Goal: Task Accomplishment & Management: Manage account settings

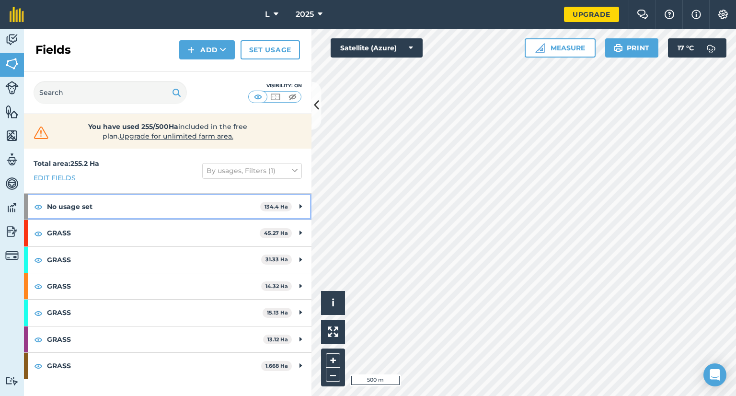
click at [146, 210] on strong "No usage set" at bounding box center [153, 207] width 213 height 26
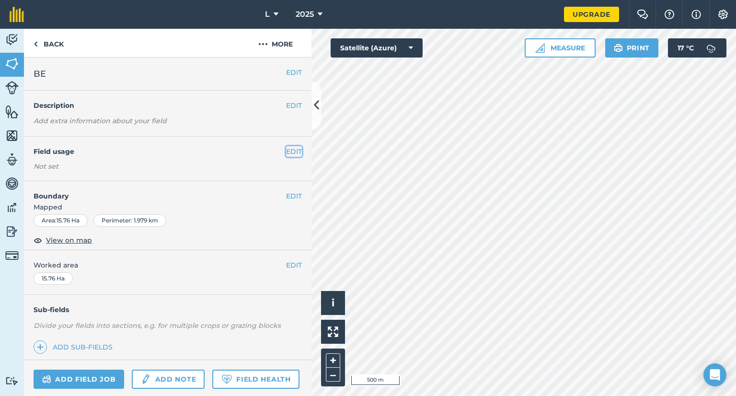
click at [291, 151] on button "EDIT" at bounding box center [294, 151] width 16 height 11
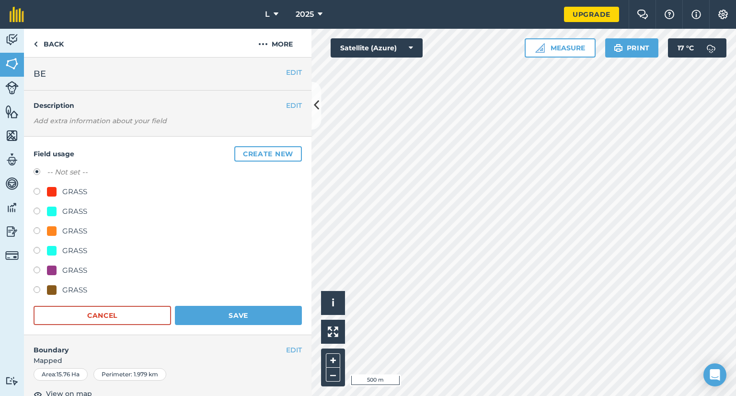
click at [273, 161] on div "Field usage Create new -- Not set -- GRASS GRASS GRASS GRASS GRASS GRASS Cancel…" at bounding box center [168, 236] width 288 height 198
click at [271, 154] on button "Create new" at bounding box center [268, 153] width 68 height 15
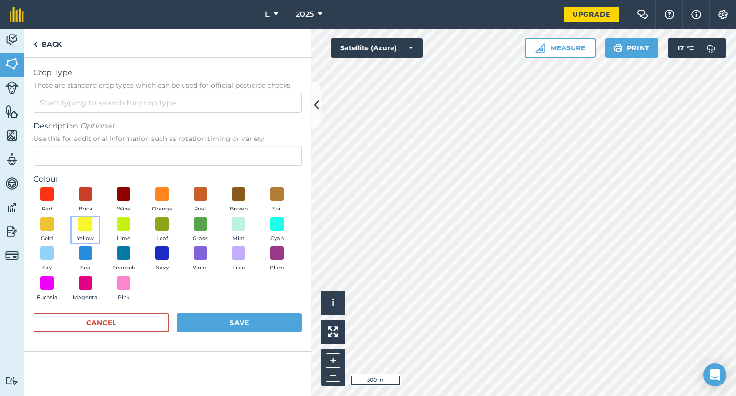
click at [86, 227] on span at bounding box center [85, 223] width 15 height 15
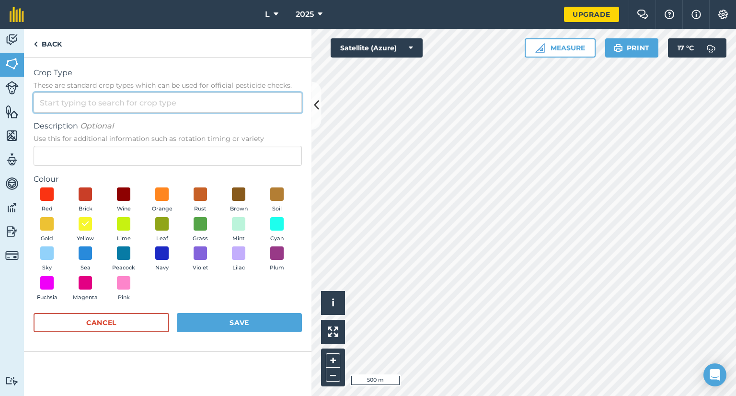
click at [73, 104] on input "Crop Type These are standard crop types which can be used for official pesticid…" at bounding box center [168, 103] width 268 height 20
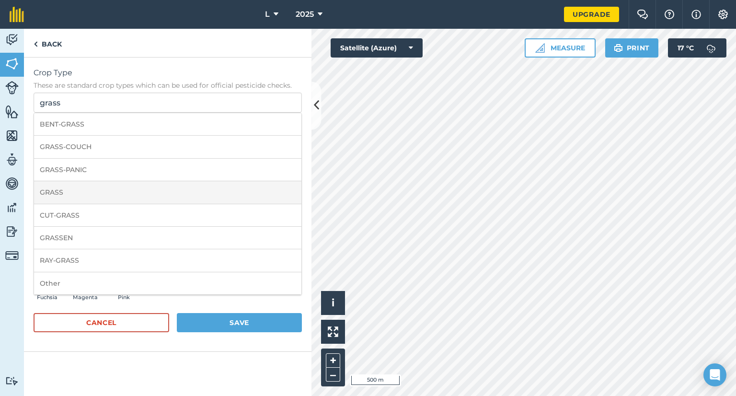
click at [87, 192] on li "GRASS" at bounding box center [167, 192] width 267 height 23
type input "GRASS"
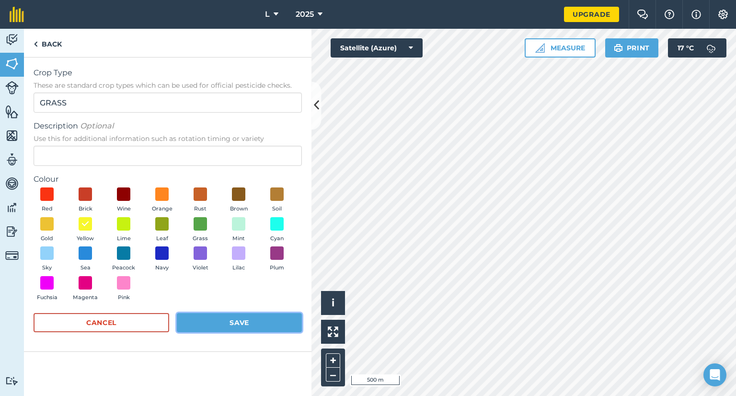
click at [231, 322] on button "Save" at bounding box center [239, 322] width 125 height 19
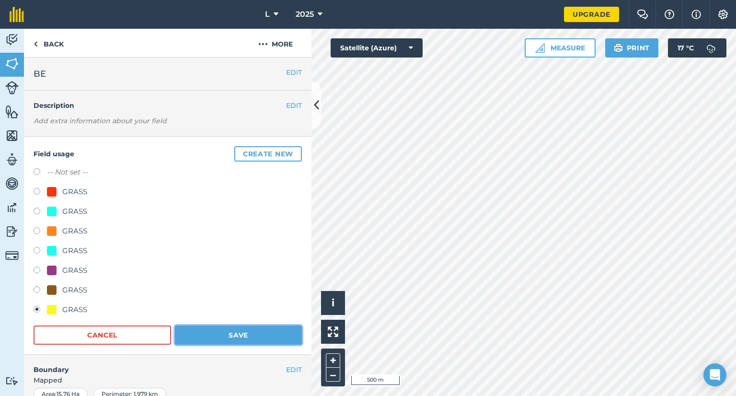
click at [257, 333] on button "Save" at bounding box center [238, 334] width 127 height 19
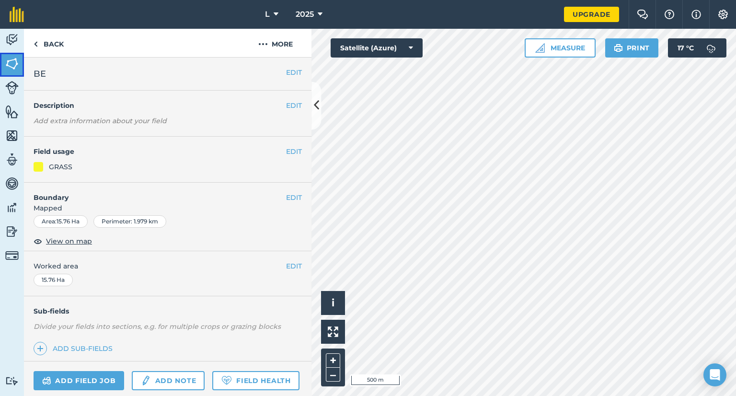
click at [14, 62] on img at bounding box center [11, 64] width 13 height 14
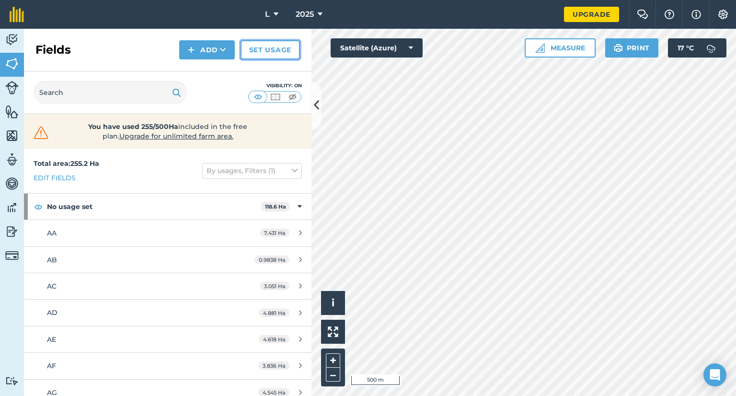
click at [270, 48] on link "Set usage" at bounding box center [270, 49] width 59 height 19
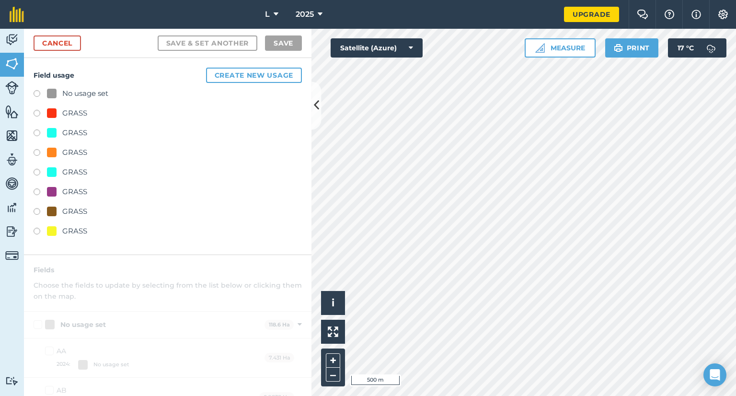
click at [80, 93] on div "No usage set" at bounding box center [85, 94] width 46 height 12
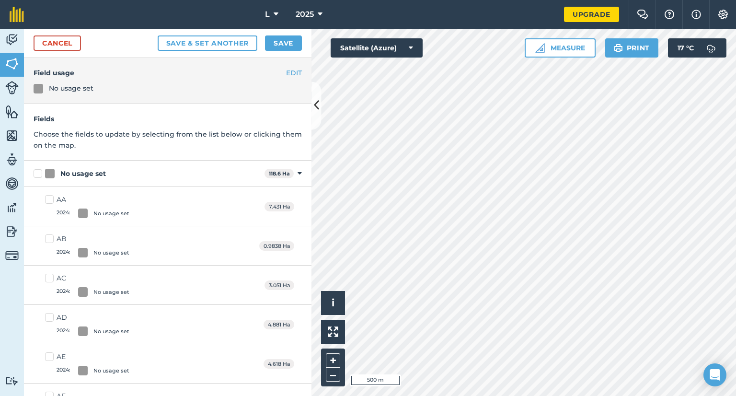
click at [37, 173] on label "No usage set" at bounding box center [147, 174] width 227 height 10
click at [37, 173] on input "No usage set" at bounding box center [37, 172] width 6 height 6
checkbox input "true"
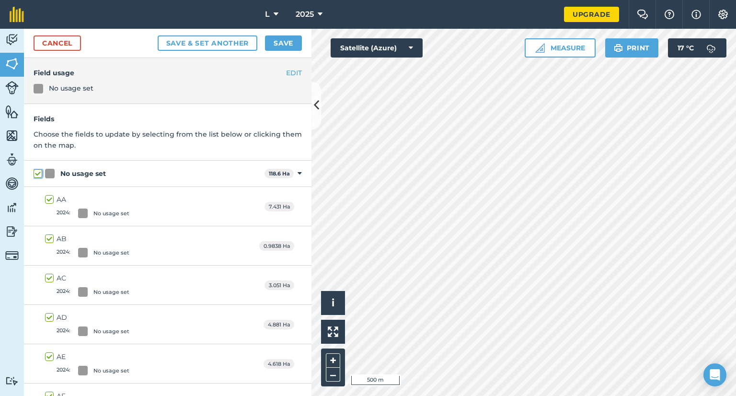
checkbox input "true"
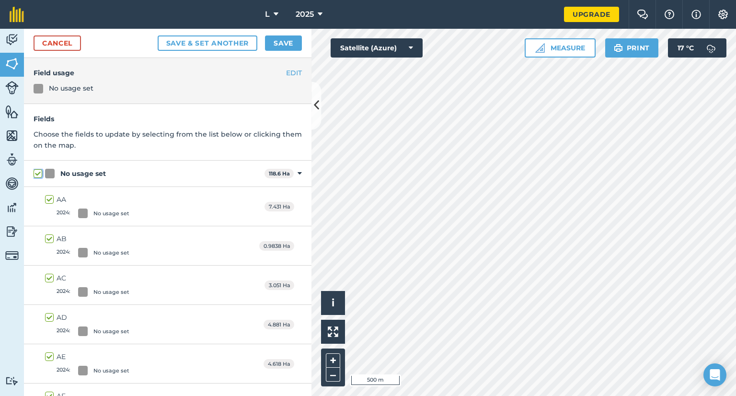
checkbox input "true"
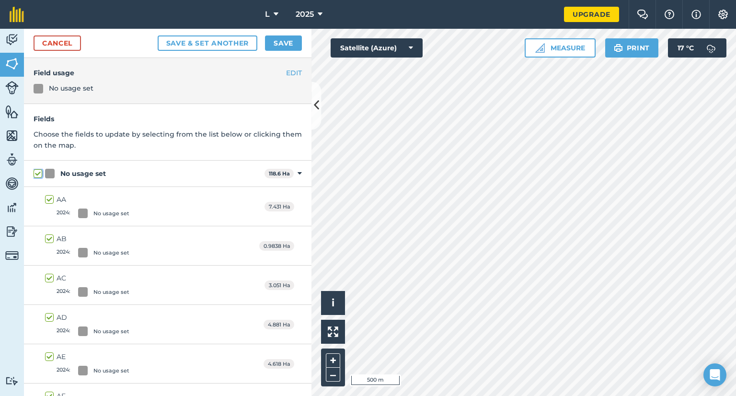
checkbox input "true"
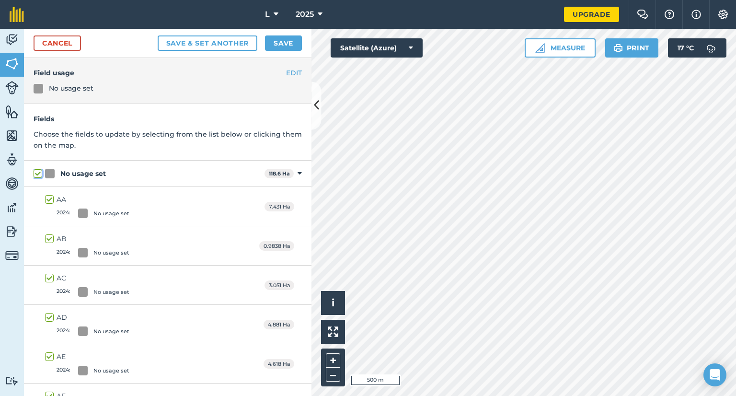
checkbox input "true"
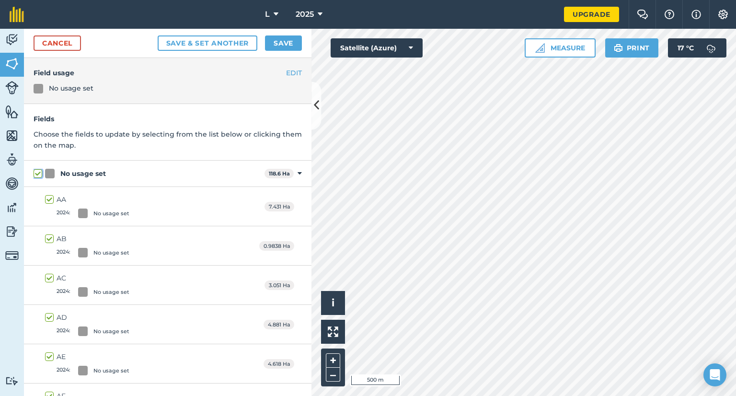
checkbox input "true"
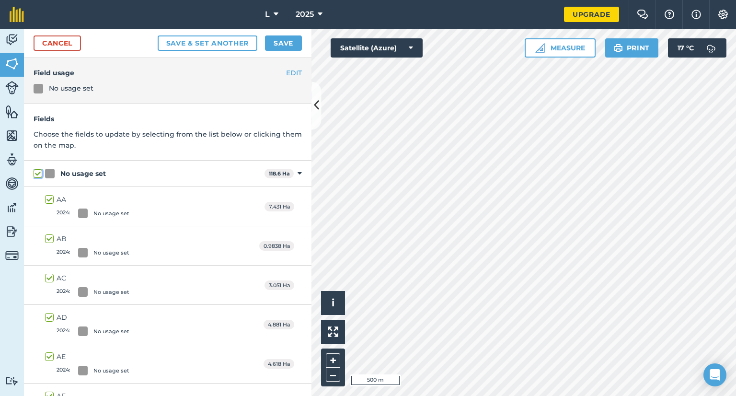
checkbox input "true"
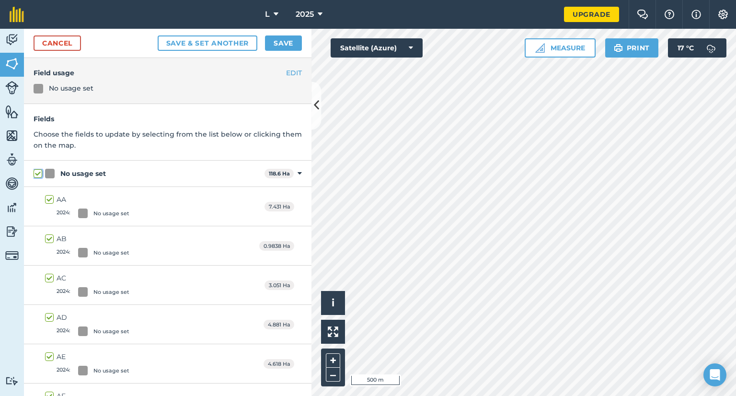
checkbox input "true"
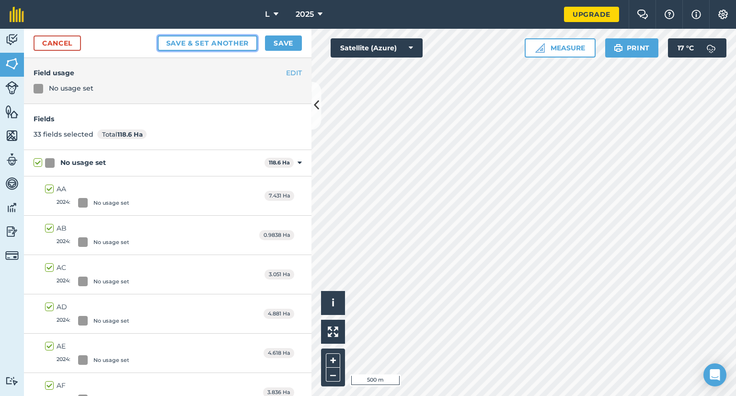
click at [224, 42] on button "Save & set another" at bounding box center [208, 42] width 100 height 15
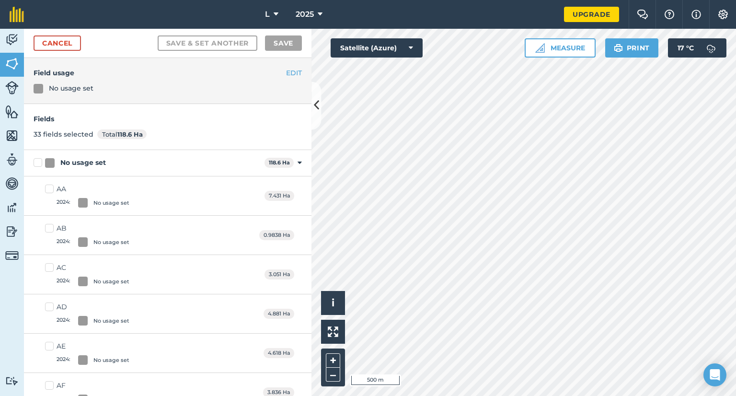
checkbox input "false"
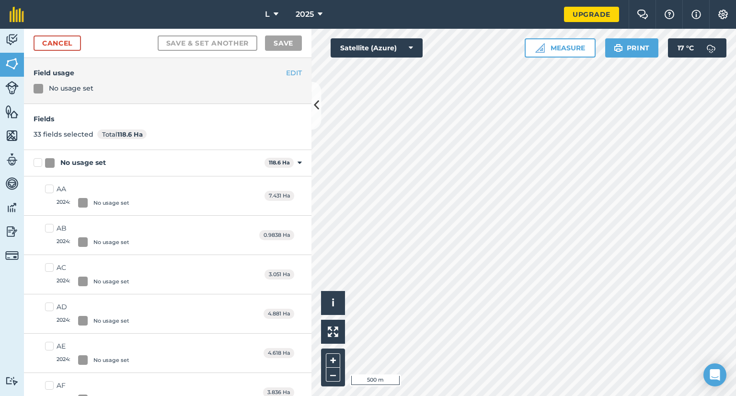
checkbox input "false"
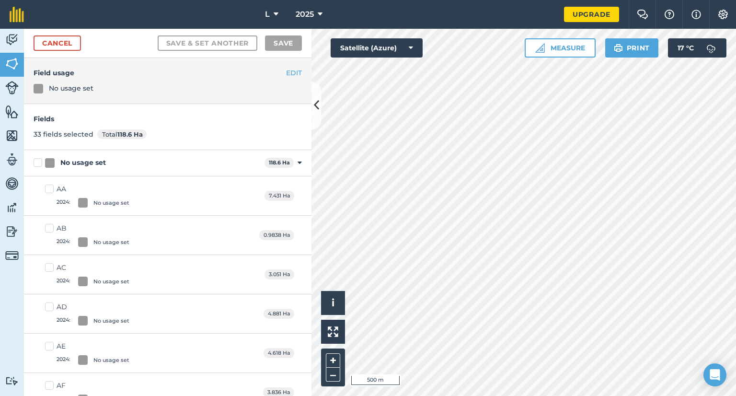
checkbox input "false"
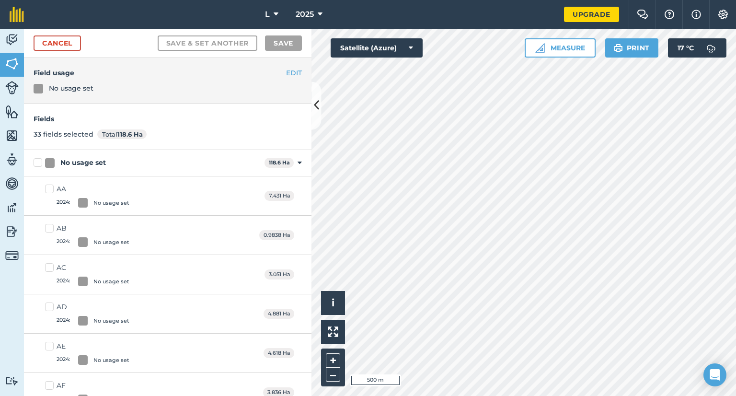
checkbox input "false"
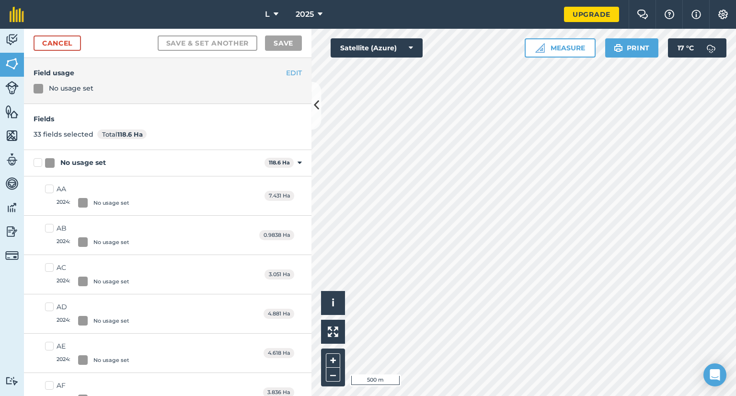
checkbox input "false"
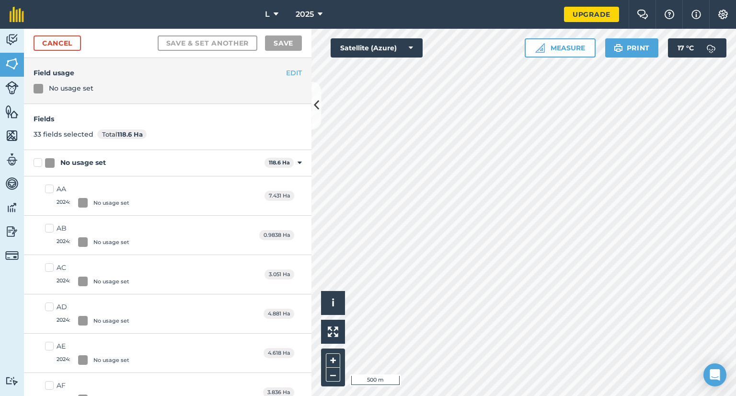
checkbox input "false"
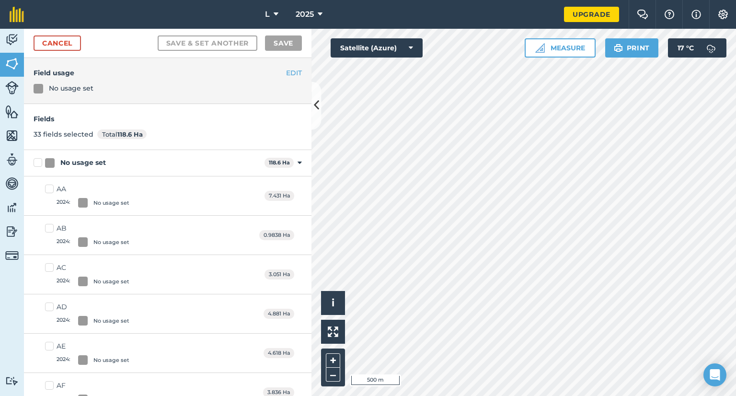
checkbox input "false"
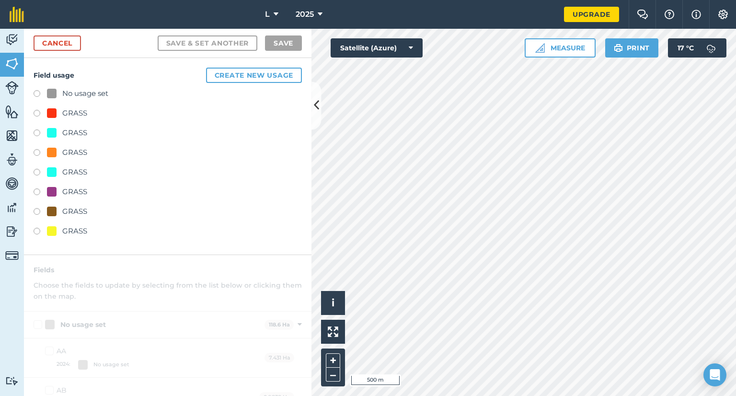
click at [79, 92] on div "No usage set" at bounding box center [85, 94] width 46 height 12
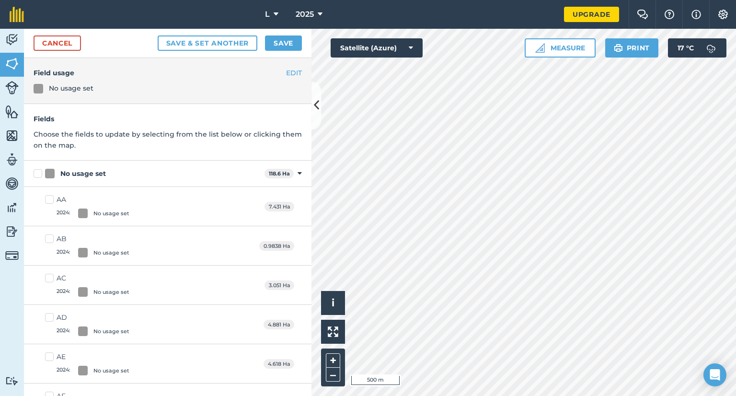
click at [40, 175] on label "No usage set" at bounding box center [147, 174] width 227 height 10
click at [40, 175] on input "No usage set" at bounding box center [37, 172] width 6 height 6
checkbox input "true"
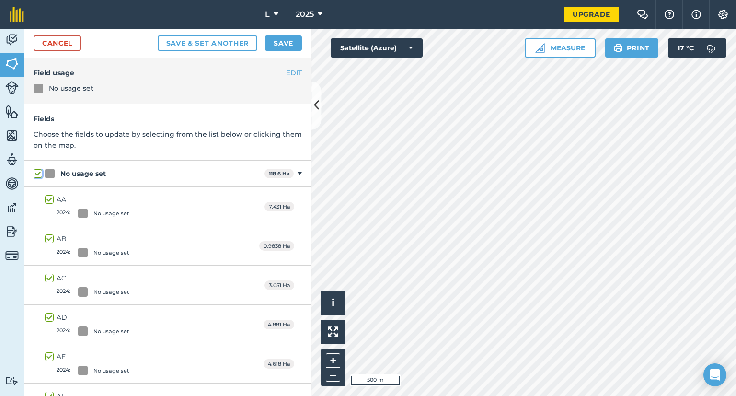
checkbox input "true"
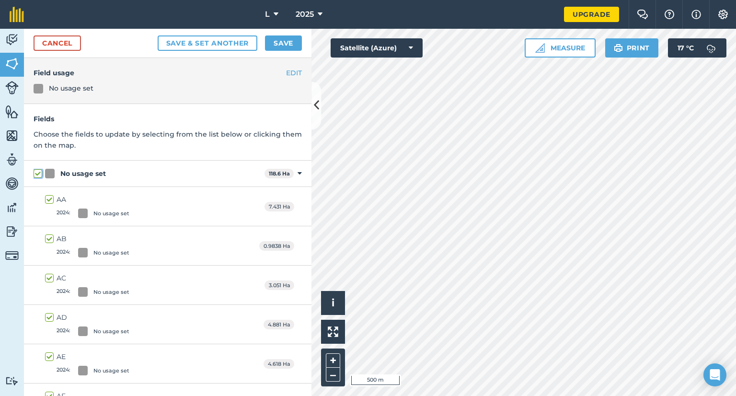
checkbox input "true"
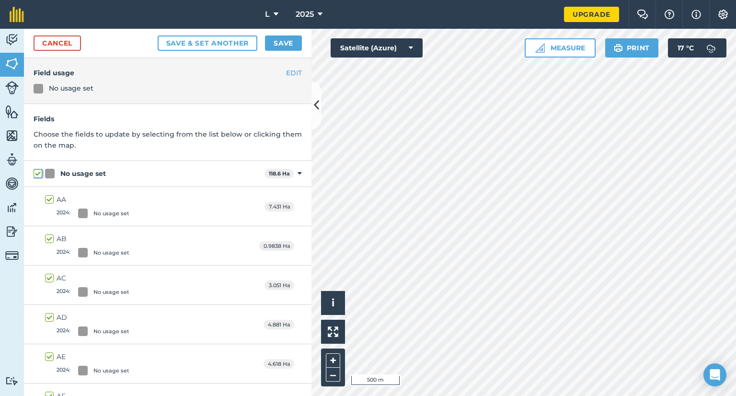
checkbox input "true"
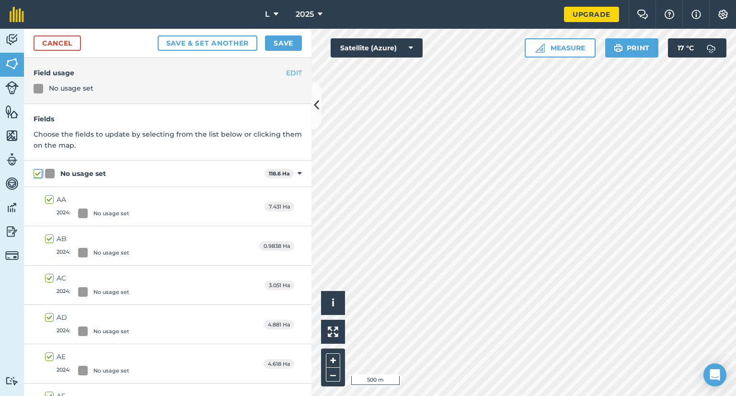
checkbox input "true"
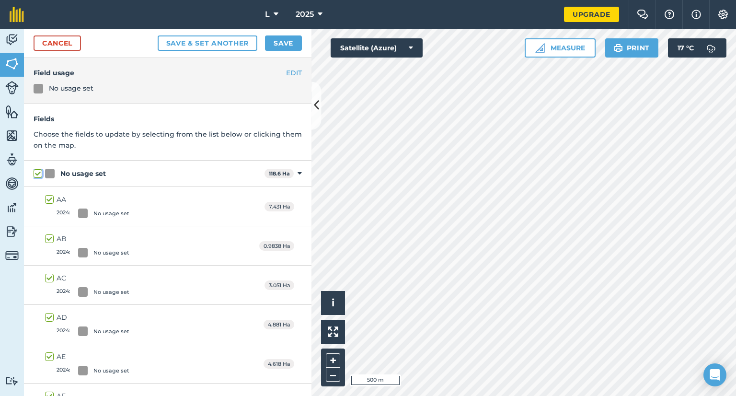
checkbox input "true"
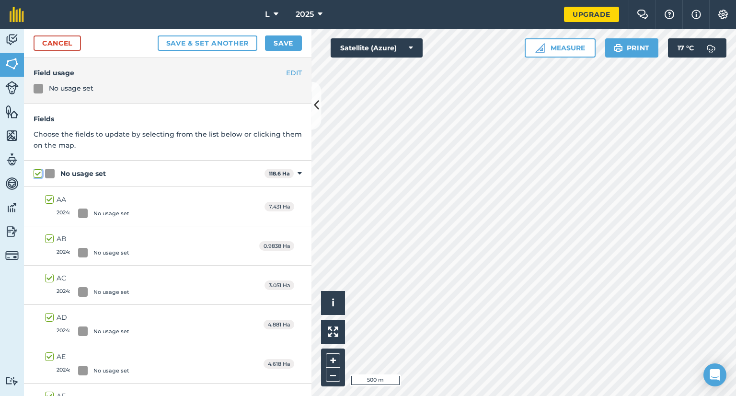
checkbox input "true"
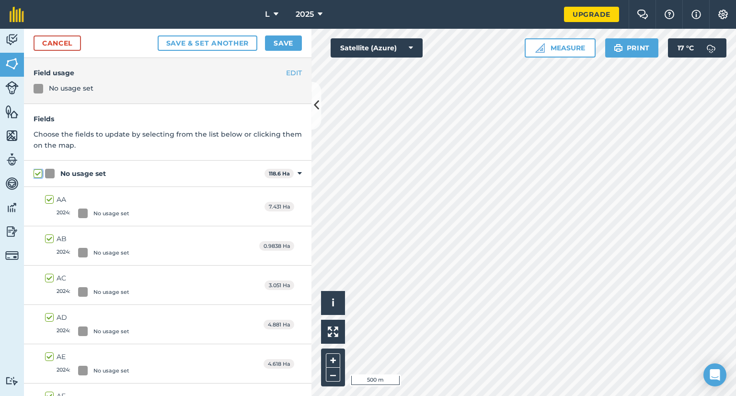
checkbox input "true"
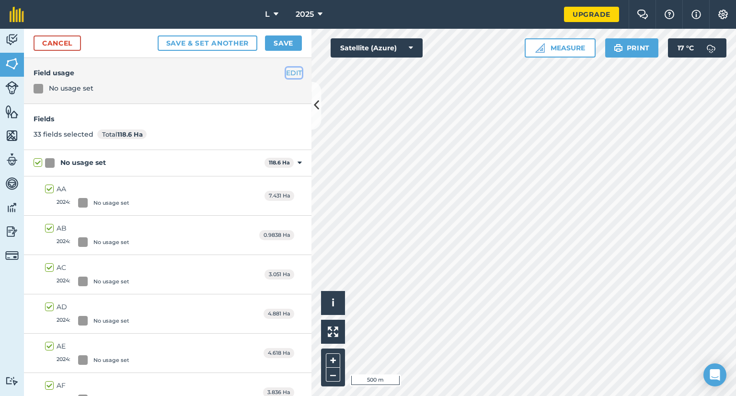
click at [288, 71] on button "EDIT" at bounding box center [294, 73] width 16 height 11
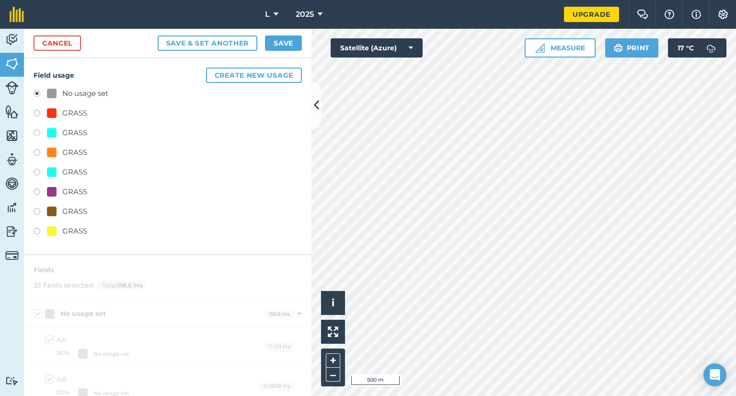
click at [75, 233] on div "GRASS" at bounding box center [74, 231] width 25 height 12
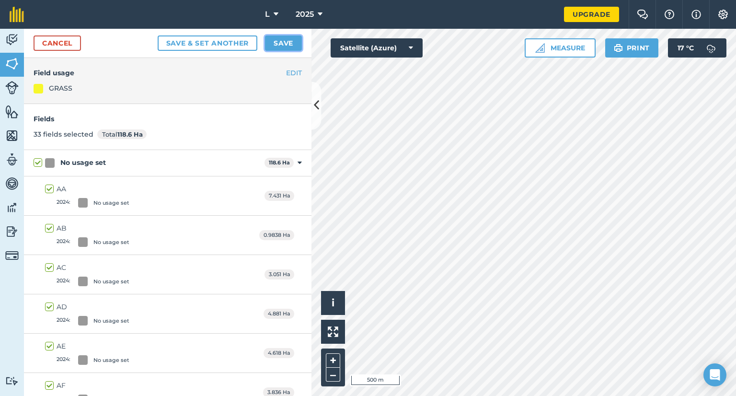
click at [289, 44] on button "Save" at bounding box center [283, 42] width 37 height 15
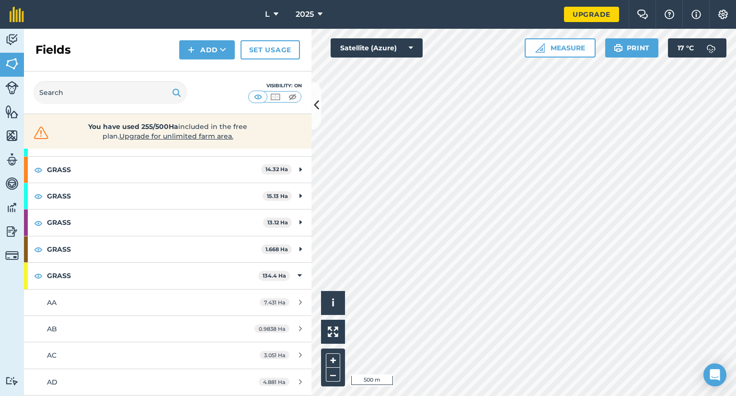
scroll to position [144, 0]
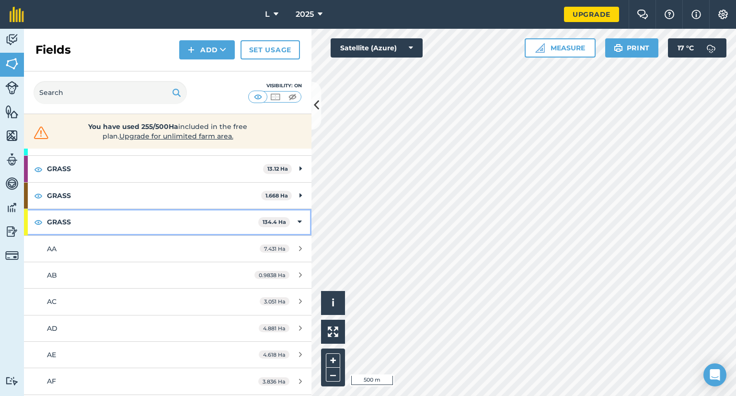
click at [296, 226] on div "GRASS 134.4 Ha" at bounding box center [168, 222] width 288 height 26
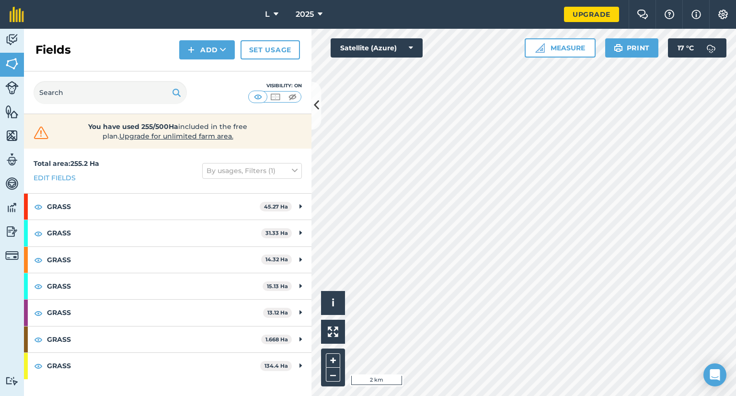
click at [301, 319] on div "Activity Fields Livestock Features Maps Team Vehicles Data Reporting Billing Tu…" at bounding box center [368, 212] width 736 height 367
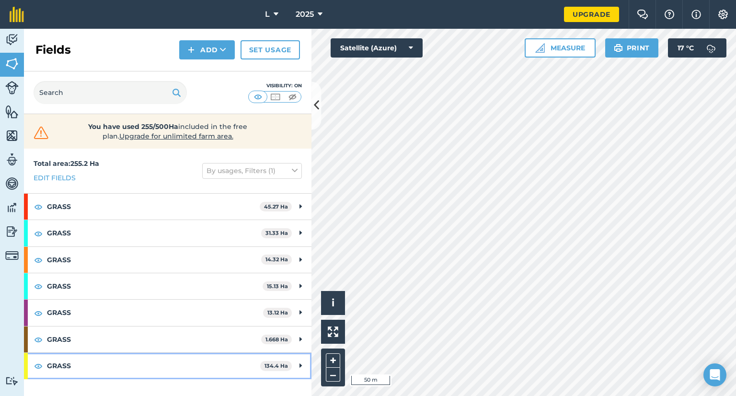
click at [188, 368] on strong "GRASS" at bounding box center [153, 366] width 213 height 26
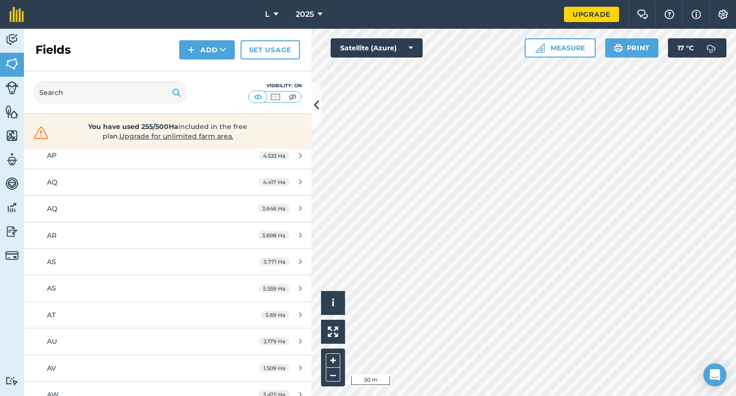
scroll to position [671, 0]
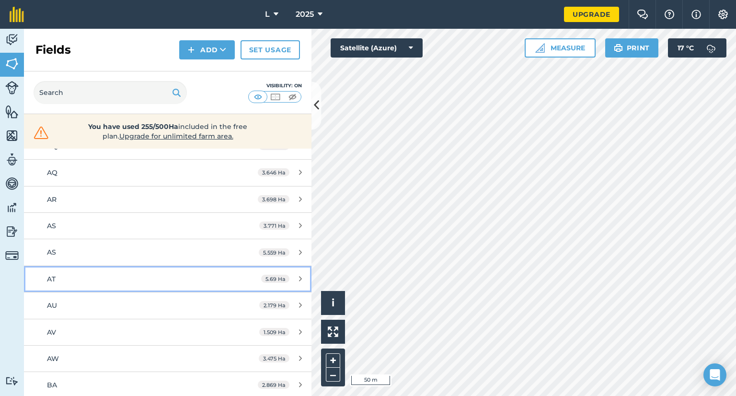
click at [291, 278] on div "5.69 Ha" at bounding box center [282, 279] width 60 height 8
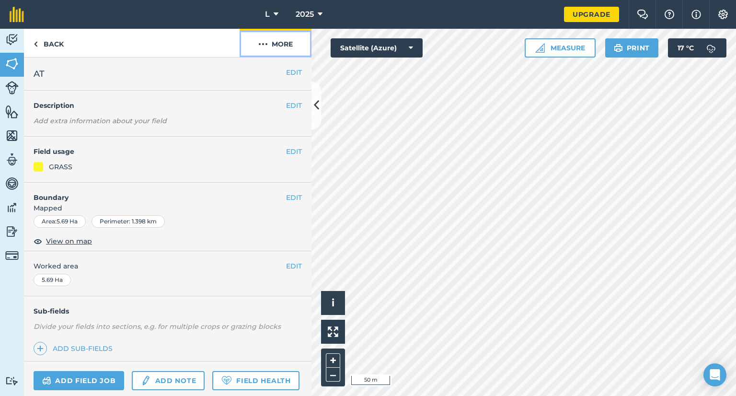
click at [276, 54] on button "More" at bounding box center [276, 43] width 72 height 28
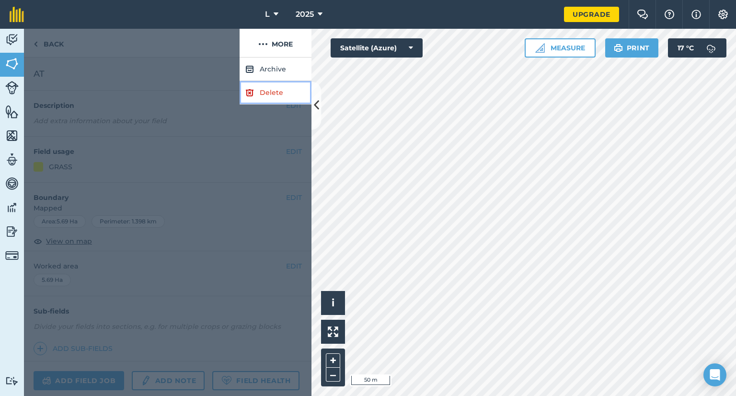
click at [279, 91] on link "Delete" at bounding box center [276, 92] width 72 height 23
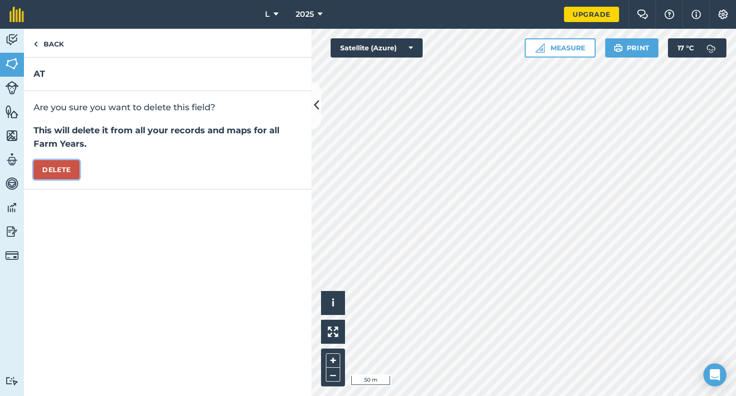
click at [64, 168] on button "Delete" at bounding box center [57, 169] width 46 height 19
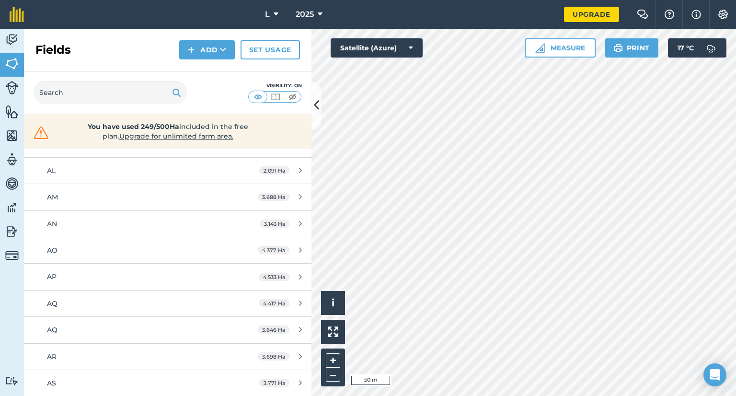
scroll to position [623, 0]
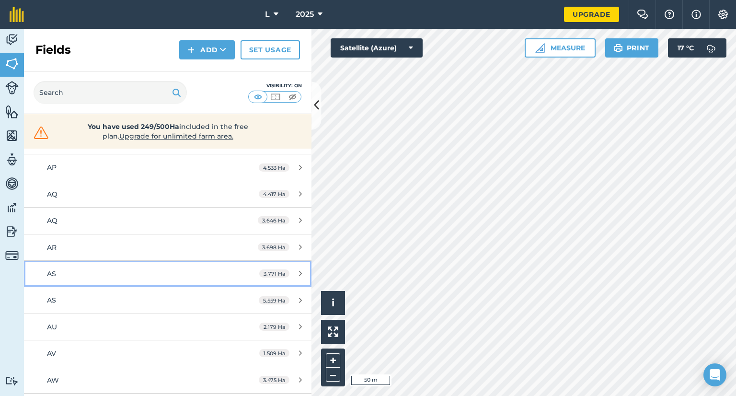
click at [217, 271] on div "AS" at bounding box center [137, 273] width 180 height 11
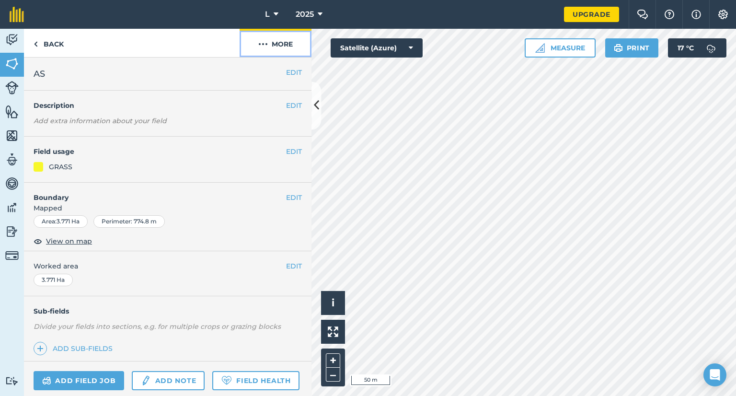
click at [285, 46] on button "More" at bounding box center [276, 43] width 72 height 28
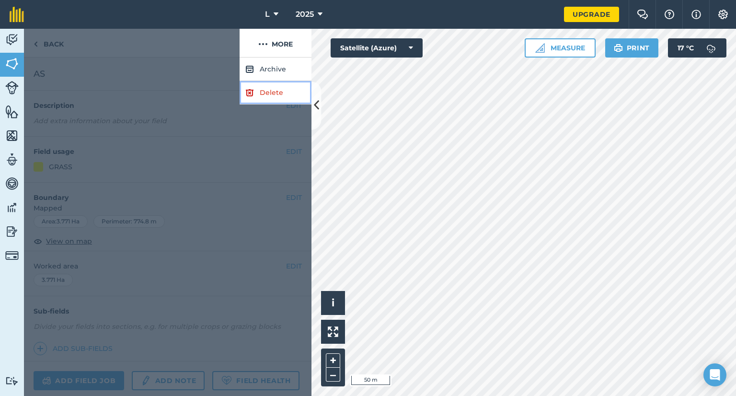
click at [270, 85] on link "Delete" at bounding box center [276, 92] width 72 height 23
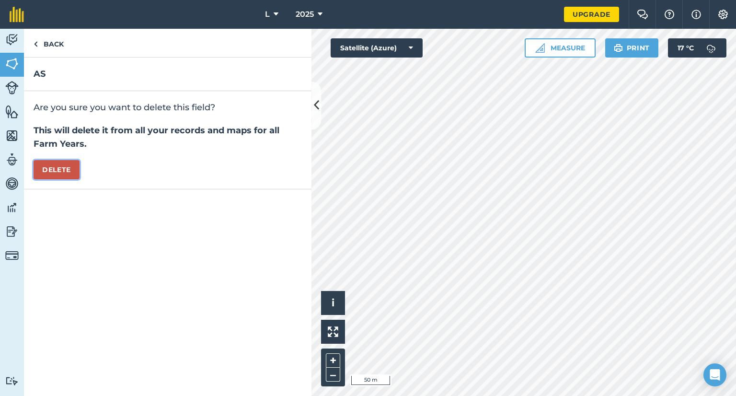
click at [60, 163] on button "Delete" at bounding box center [57, 169] width 46 height 19
